Goal: Communication & Community: Answer question/provide support

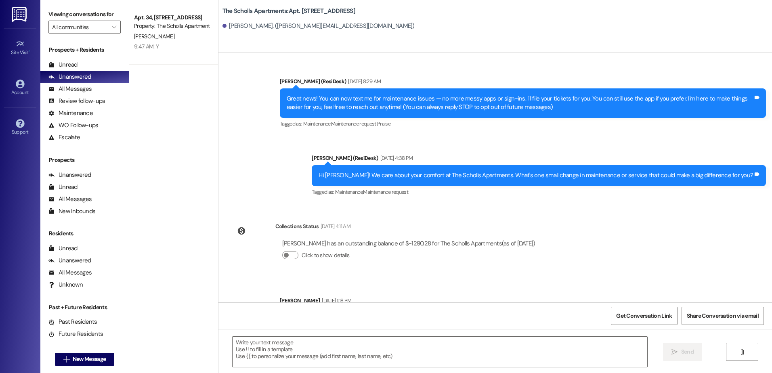
type textarea "Fetching suggested responses. Please feel free to read through the conversation…"
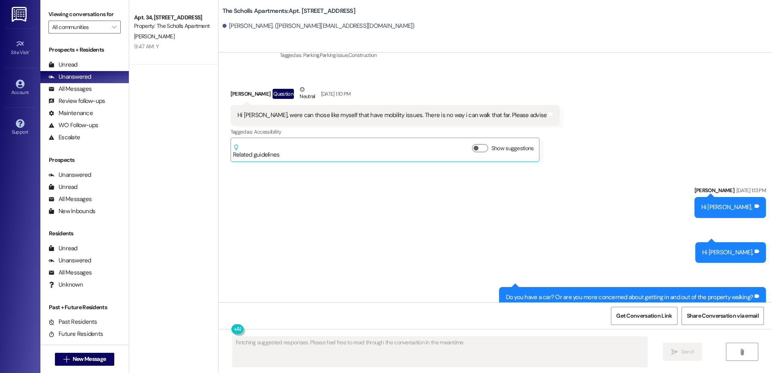
scroll to position [2235, 0]
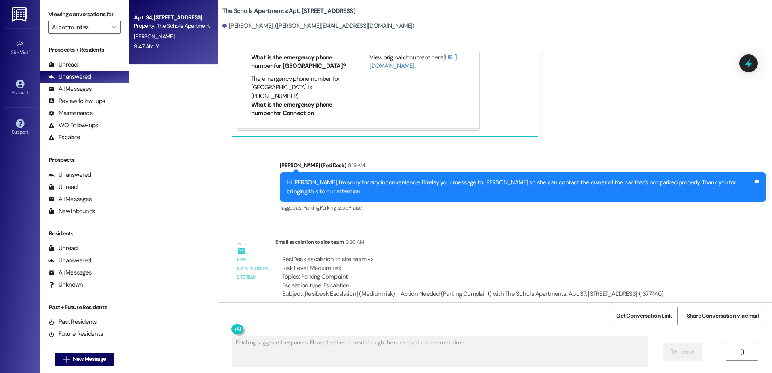
click at [155, 46] on div "9:47 AM: Y 9:47 AM: Y" at bounding box center [171, 47] width 76 height 10
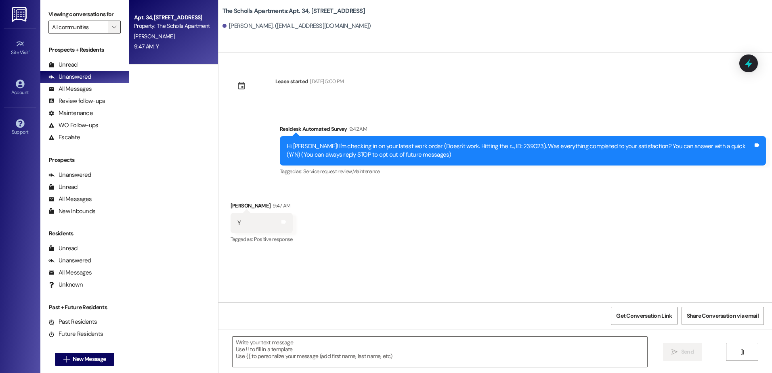
click at [112, 28] on icon "" at bounding box center [114, 27] width 4 height 6
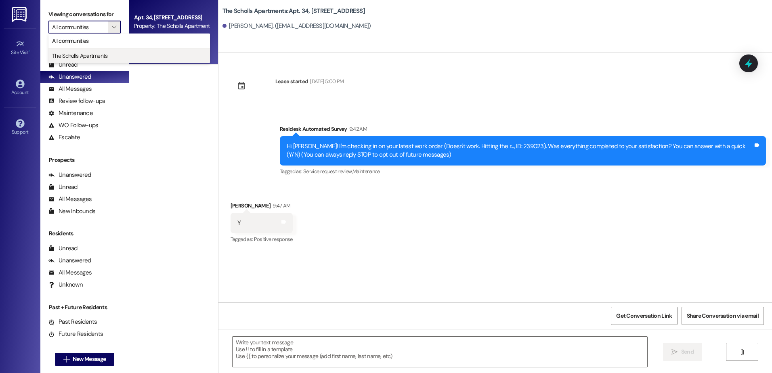
click at [81, 55] on span "The Scholls Apartments" at bounding box center [80, 56] width 56 height 8
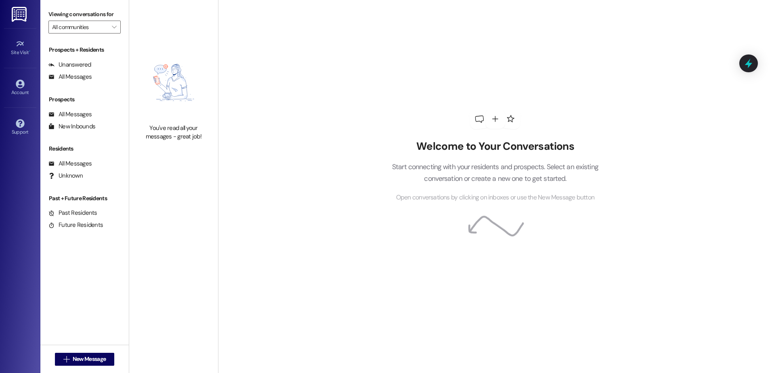
type input "The Scholls Apartments"
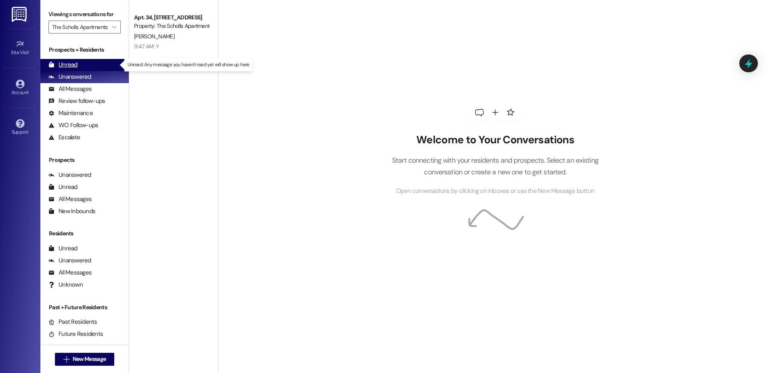
click at [65, 64] on div "Unread" at bounding box center [62, 65] width 29 height 8
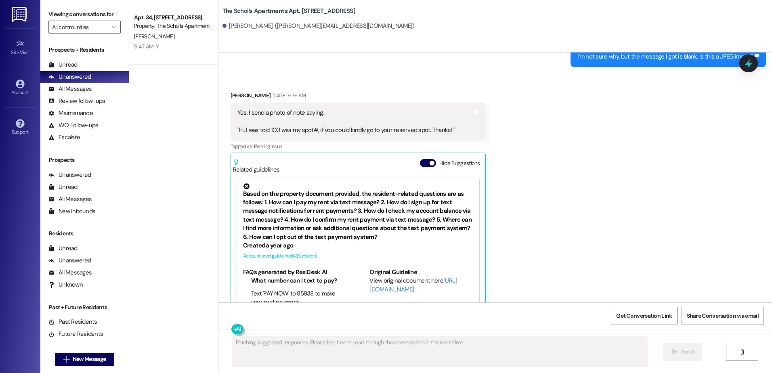
scroll to position [2922, 0]
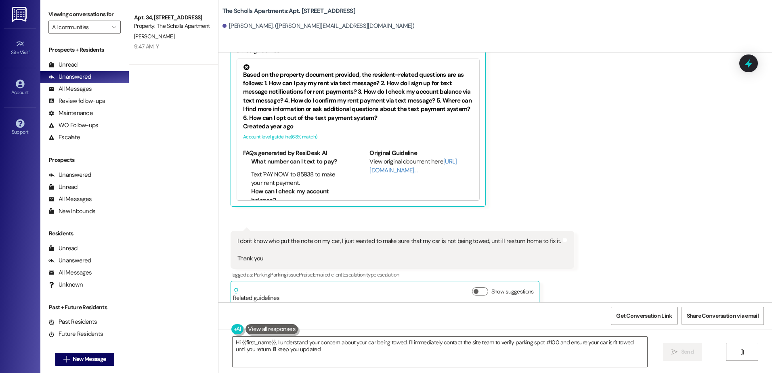
type textarea "Hi {{first_name}}, I understand your concern about your car being towed. I'll i…"
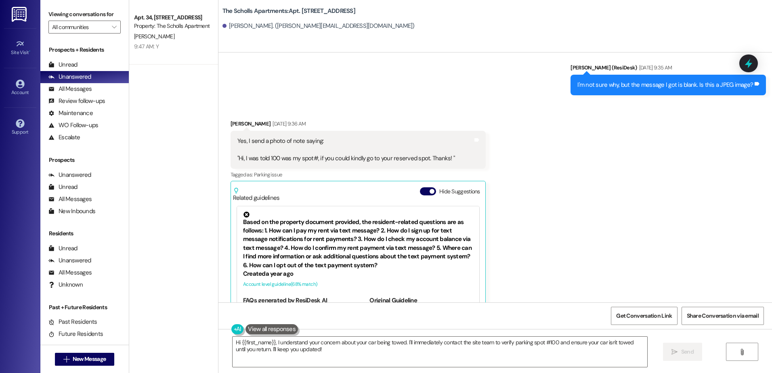
scroll to position [2573, 0]
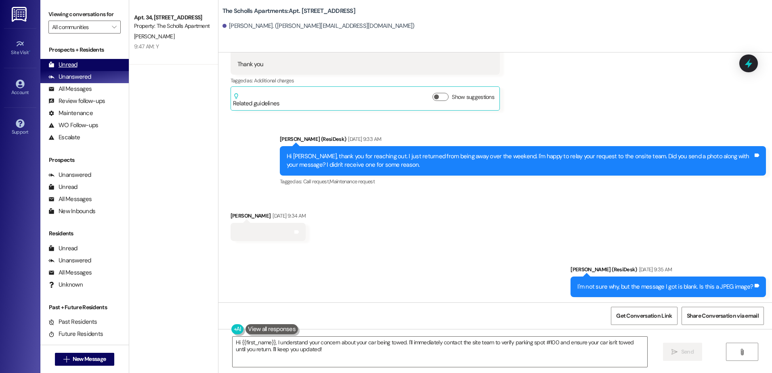
click at [69, 64] on div "Unread" at bounding box center [62, 65] width 29 height 8
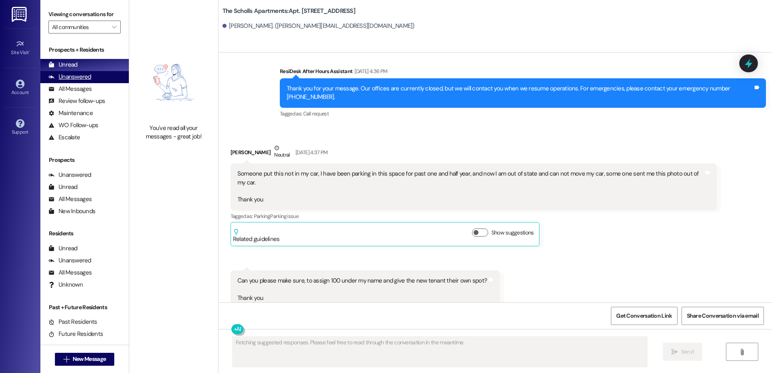
scroll to position [2922, 0]
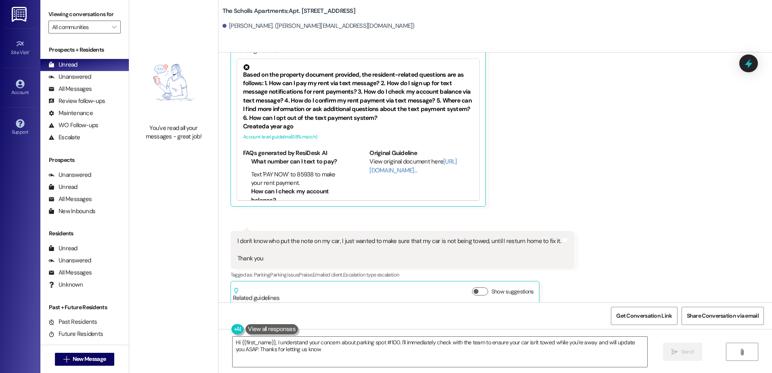
type textarea "Hi {{first_name}}, I understand your concern about parking spot #100. I'll imme…"
